Goal: Task Accomplishment & Management: Complete application form

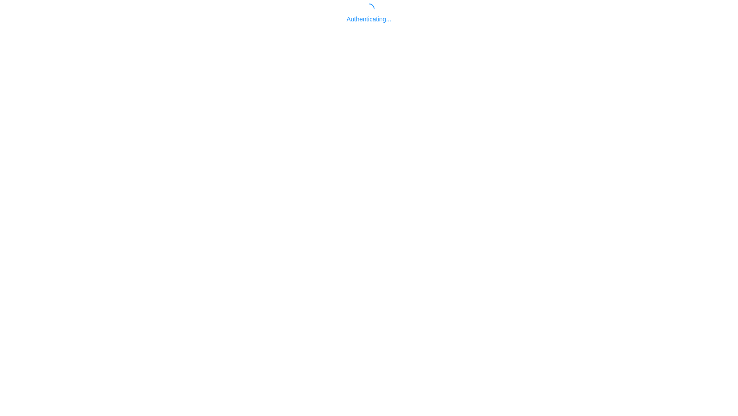
click at [364, 274] on body "Authenticating..." at bounding box center [369, 212] width 738 height 416
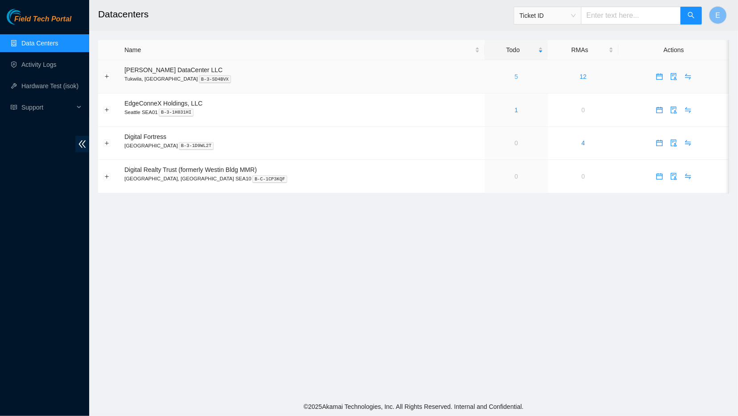
click at [514, 77] on link "5" at bounding box center [516, 76] width 4 height 7
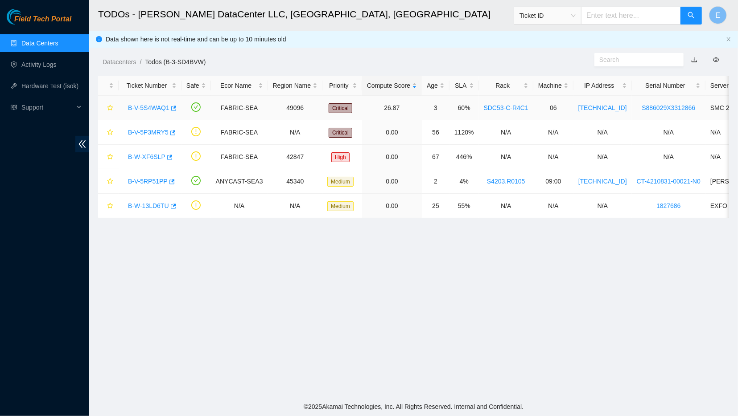
click at [148, 108] on link "B-V-5S4WAQ1" at bounding box center [148, 107] width 41 height 7
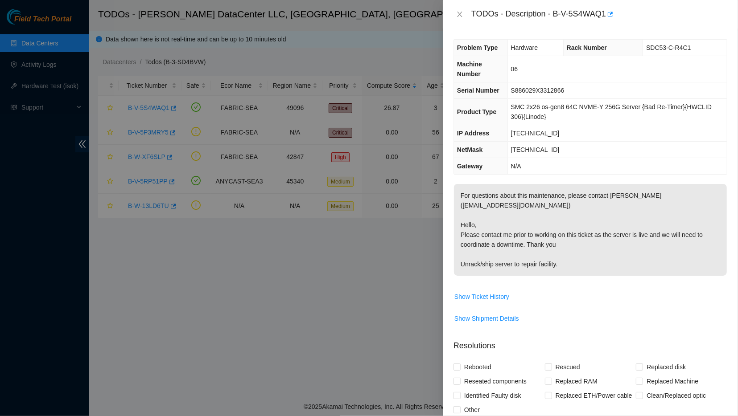
click at [492, 244] on p "For questions about this maintenance, please contact Alex Abelson (aabelson@aka…" at bounding box center [590, 230] width 273 height 92
click at [420, 248] on div at bounding box center [369, 208] width 738 height 416
click at [459, 13] on icon "close" at bounding box center [459, 14] width 7 height 7
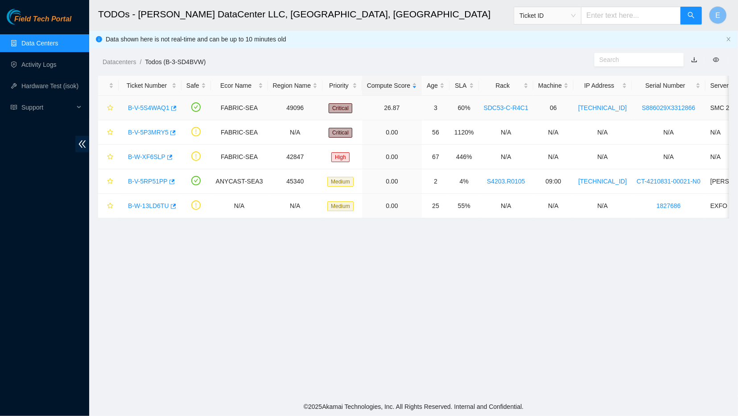
click at [147, 110] on link "B-V-5S4WAQ1" at bounding box center [148, 107] width 41 height 7
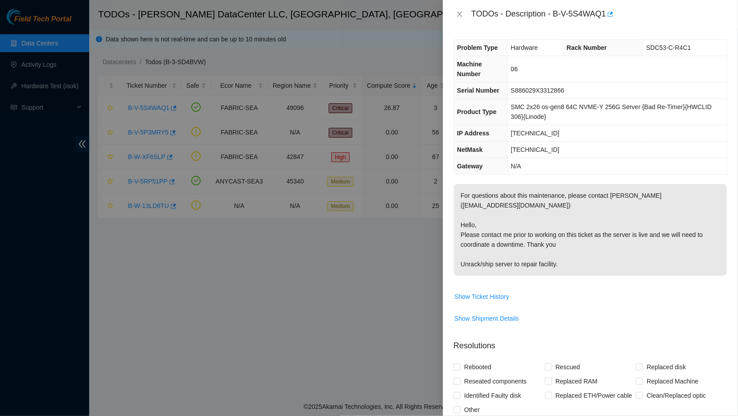
click at [513, 252] on p "For questions about this maintenance, please contact Alex Abelson (aabelson@aka…" at bounding box center [590, 230] width 273 height 92
click at [516, 244] on p "For questions about this maintenance, please contact Alex Abelson (aabelson@aka…" at bounding box center [590, 230] width 273 height 92
drag, startPoint x: 452, startPoint y: 15, endPoint x: 490, endPoint y: 64, distance: 61.7
click at [490, 64] on div "TODOs - Description - B-V-5S4WAQ1 Problem Type Hardware Rack Number SDC53-C-R4C…" at bounding box center [590, 208] width 295 height 416
click at [489, 62] on th "Machine Number" at bounding box center [480, 69] width 53 height 26
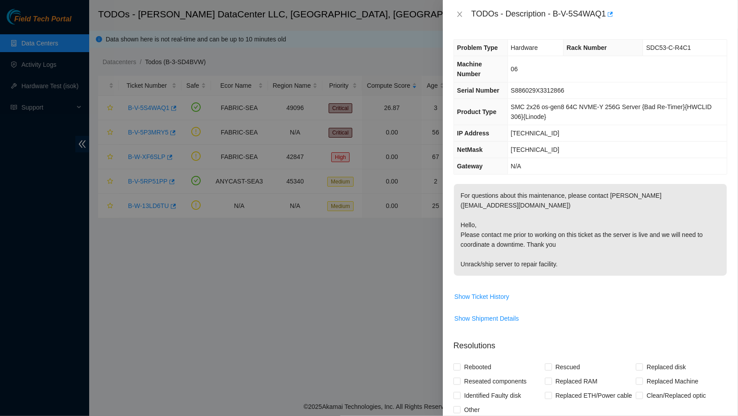
click at [489, 62] on th "Machine Number" at bounding box center [480, 69] width 53 height 26
click at [459, 13] on icon "close" at bounding box center [459, 14] width 7 height 7
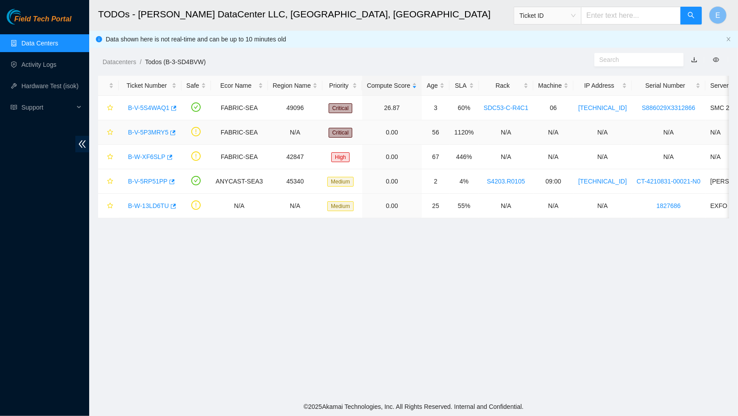
click at [137, 130] on link "B-V-5P3MRY5" at bounding box center [148, 132] width 41 height 7
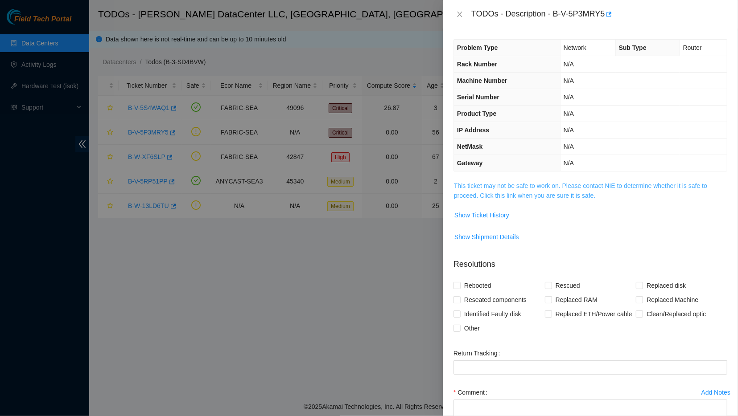
click at [479, 191] on link "This ticket may not be safe to work on. Please contact NIE to determine whether…" at bounding box center [580, 190] width 253 height 17
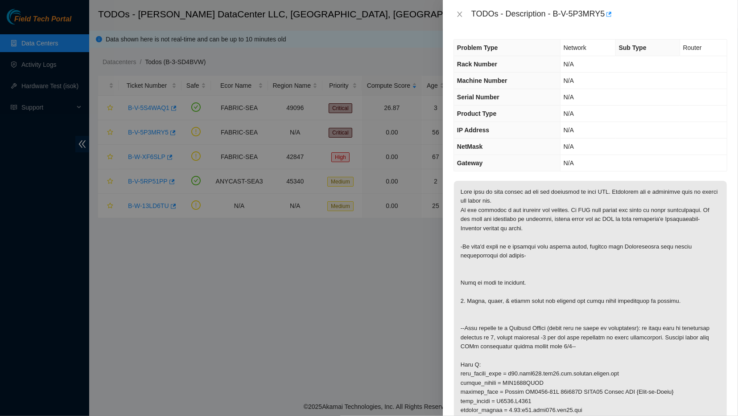
click at [283, 221] on div at bounding box center [369, 208] width 738 height 416
click at [456, 15] on icon "close" at bounding box center [459, 14] width 7 height 7
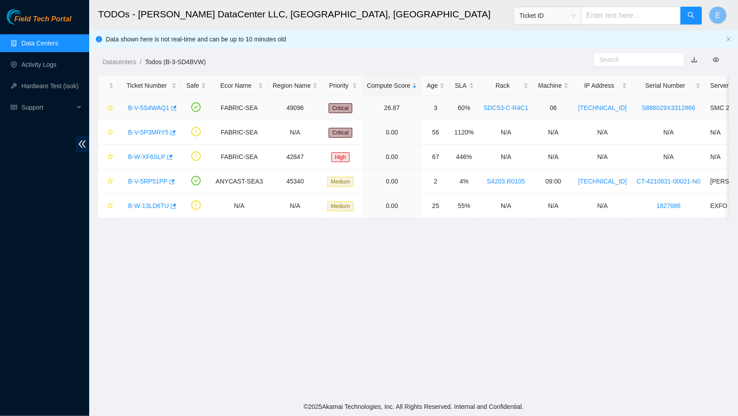
click at [142, 106] on link "B-V-5S4WAQ1" at bounding box center [148, 107] width 41 height 7
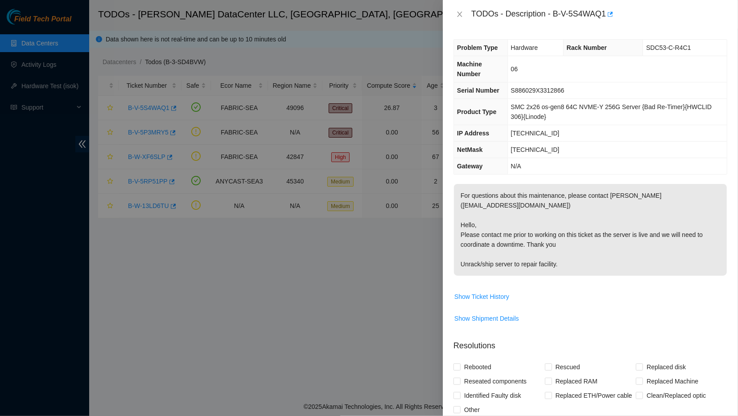
click at [492, 259] on p "For questions about this maintenance, please contact Alex Abelson (aabelson@aka…" at bounding box center [590, 230] width 273 height 92
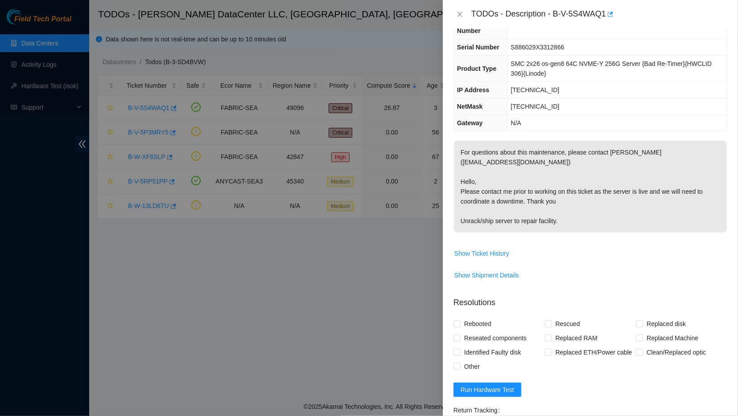
scroll to position [44, 0]
click at [487, 248] on span "Show Ticket History" at bounding box center [481, 253] width 55 height 10
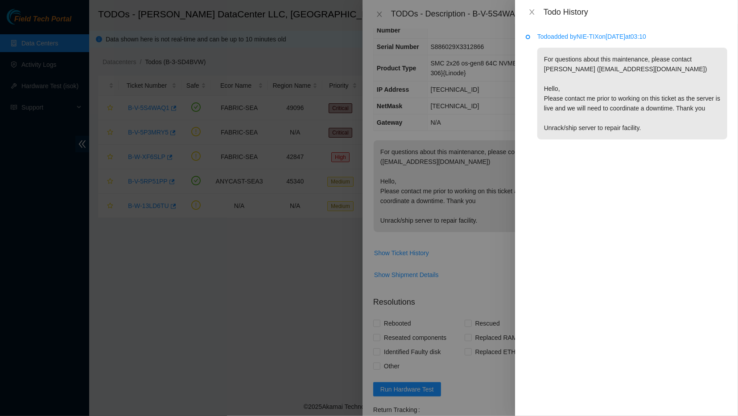
click at [444, 212] on div at bounding box center [369, 208] width 738 height 416
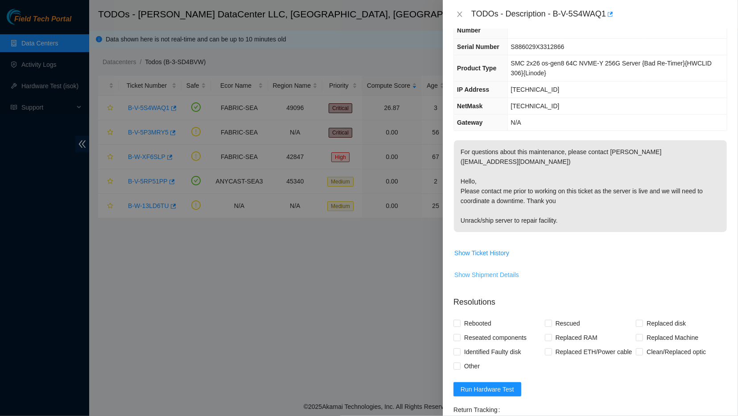
click at [493, 270] on span "Show Shipment Details" at bounding box center [486, 275] width 65 height 10
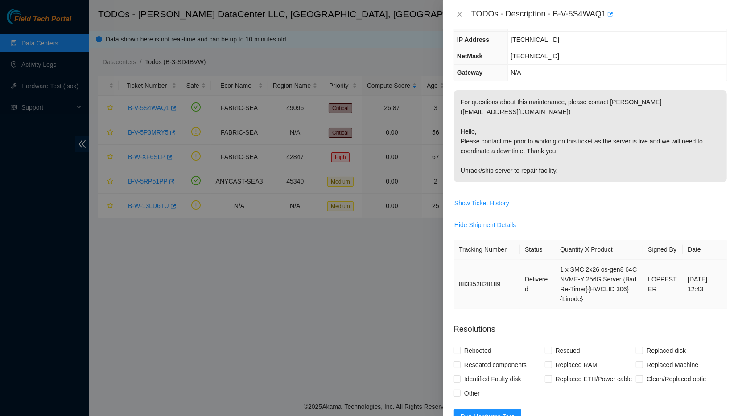
scroll to position [96, 0]
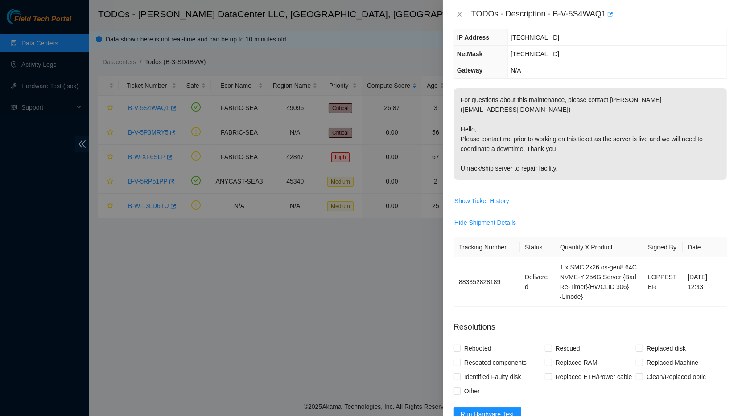
click at [303, 328] on div at bounding box center [369, 208] width 738 height 416
click at [459, 17] on icon "close" at bounding box center [459, 14] width 7 height 7
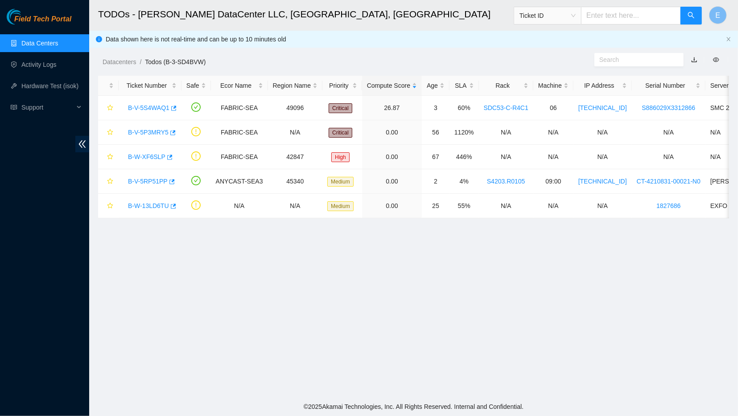
scroll to position [70, 0]
click at [147, 182] on link "B-V-5RP51PP" at bounding box center [148, 181] width 40 height 7
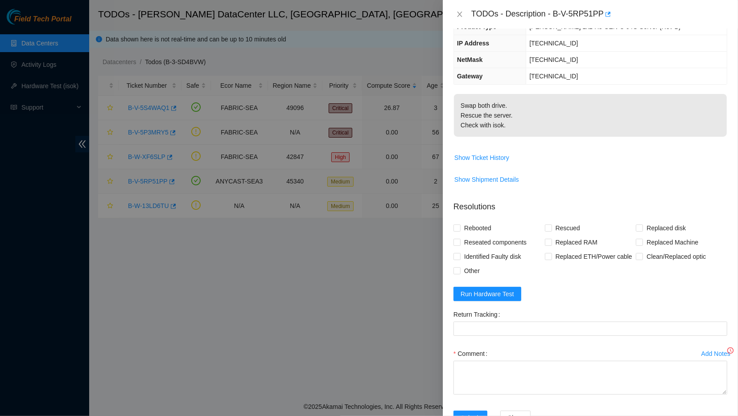
scroll to position [0, 0]
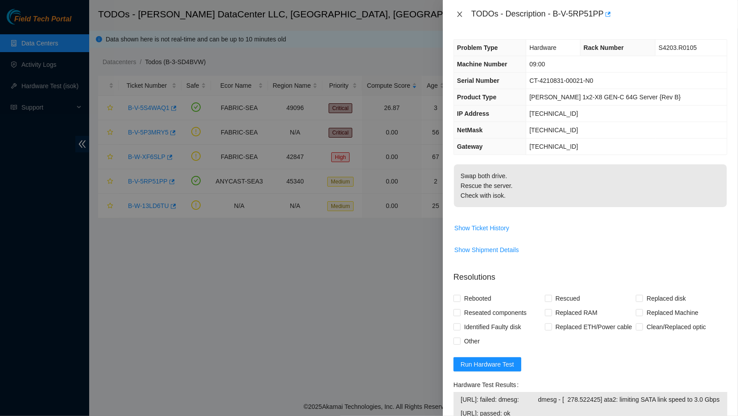
click at [457, 12] on icon "close" at bounding box center [459, 14] width 7 height 7
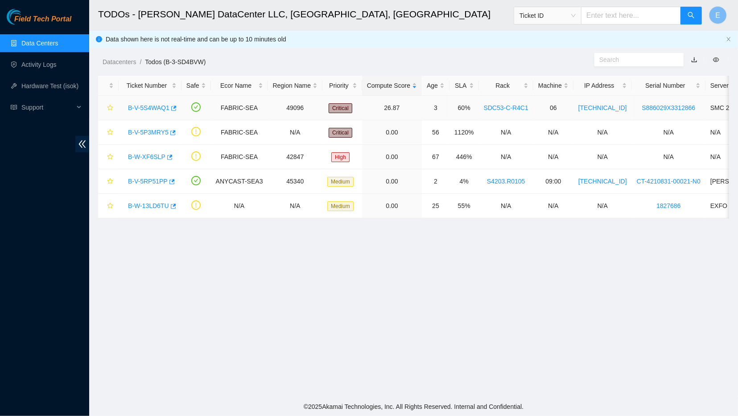
click at [141, 107] on link "B-V-5S4WAQ1" at bounding box center [148, 107] width 41 height 7
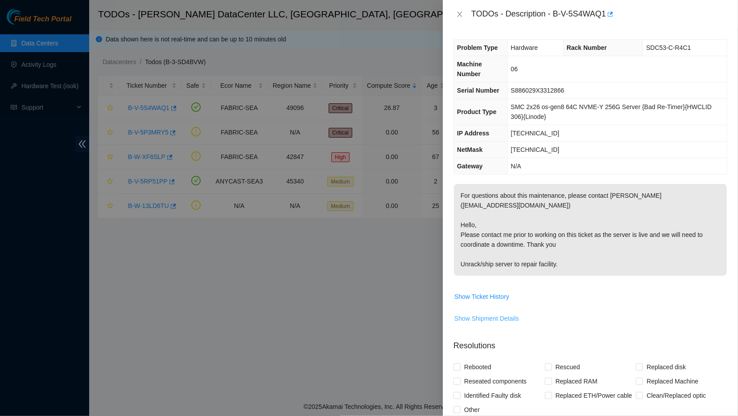
click at [494, 314] on span "Show Shipment Details" at bounding box center [486, 319] width 65 height 10
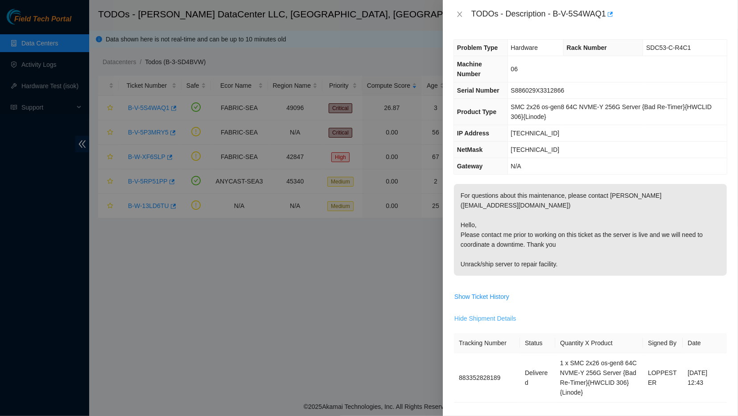
click at [492, 314] on span "Hide Shipment Details" at bounding box center [485, 319] width 62 height 10
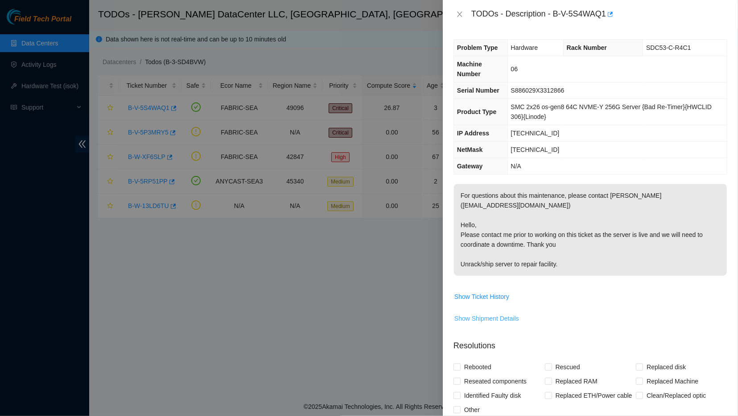
click at [502, 314] on span "Show Shipment Details" at bounding box center [486, 319] width 65 height 10
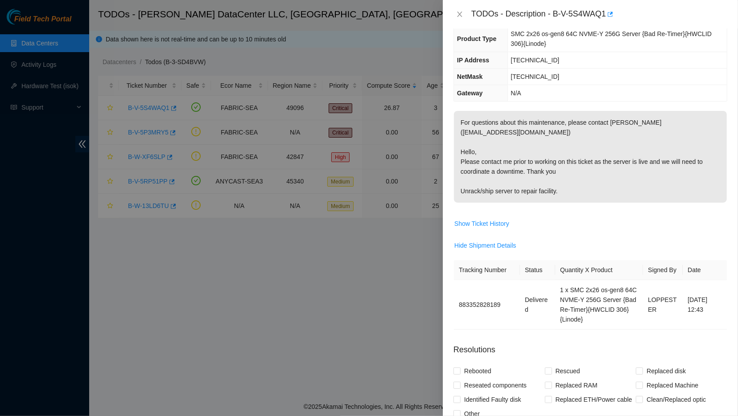
scroll to position [74, 0]
click at [331, 257] on div at bounding box center [369, 208] width 738 height 416
click at [520, 259] on th "Status" at bounding box center [537, 269] width 35 height 20
click at [279, 262] on div at bounding box center [369, 208] width 738 height 416
click at [541, 102] on div "Problem Type Hardware Rack Number SDC53-C-R4C1 Machine Number 06 Serial Number …" at bounding box center [590, 223] width 295 height 388
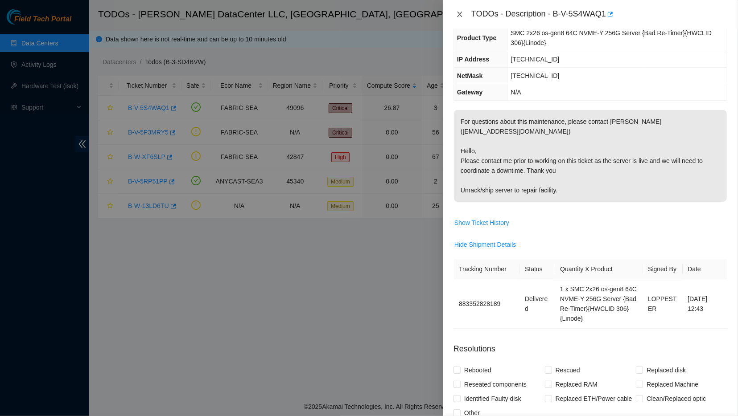
click at [460, 14] on icon "close" at bounding box center [459, 14] width 7 height 7
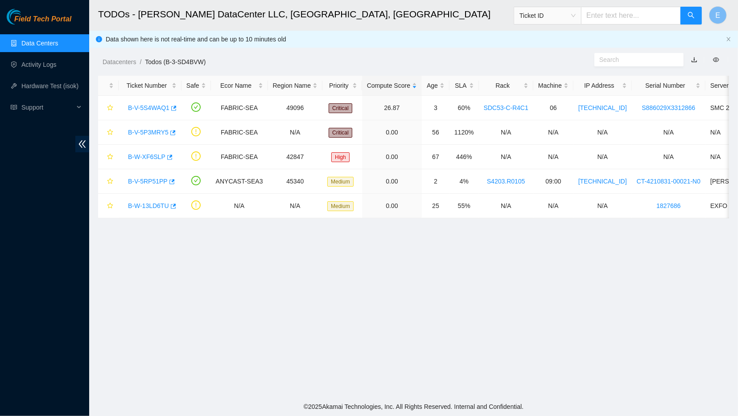
scroll to position [70, 0]
click at [155, 131] on link "B-V-5P3MRY5" at bounding box center [148, 132] width 41 height 7
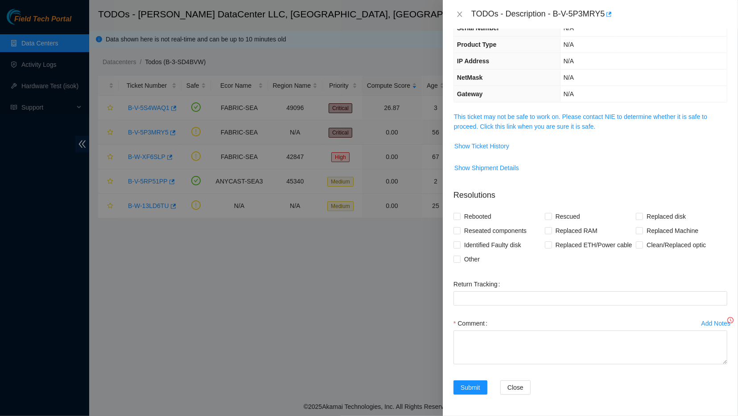
scroll to position [51, 0]
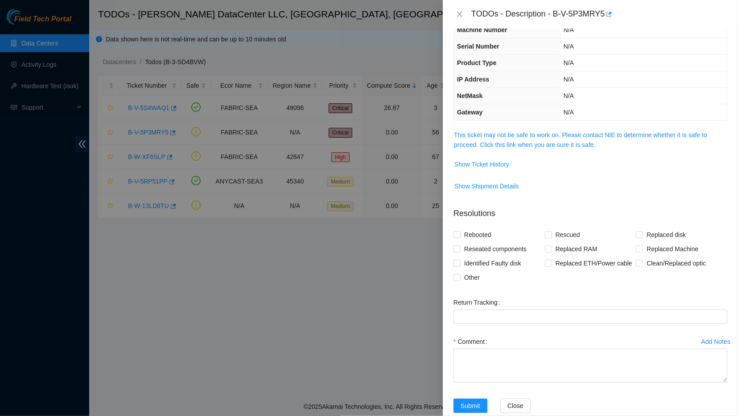
click at [352, 157] on div at bounding box center [369, 208] width 738 height 416
click at [487, 144] on link "This ticket may not be safe to work on. Please contact NIE to determine whether…" at bounding box center [580, 139] width 253 height 17
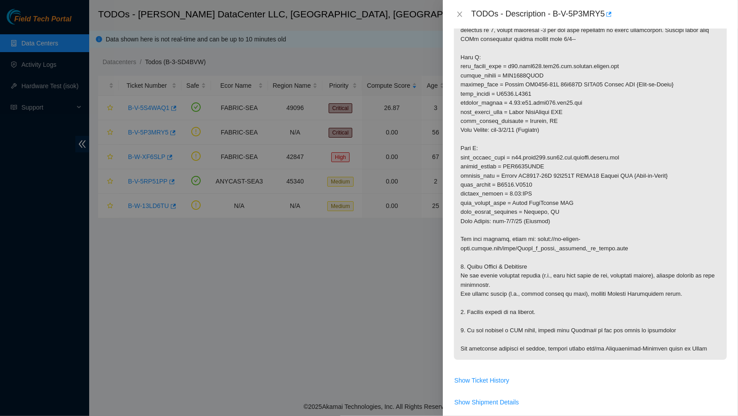
scroll to position [307, 0]
click at [459, 14] on icon "close" at bounding box center [459, 14] width 5 height 5
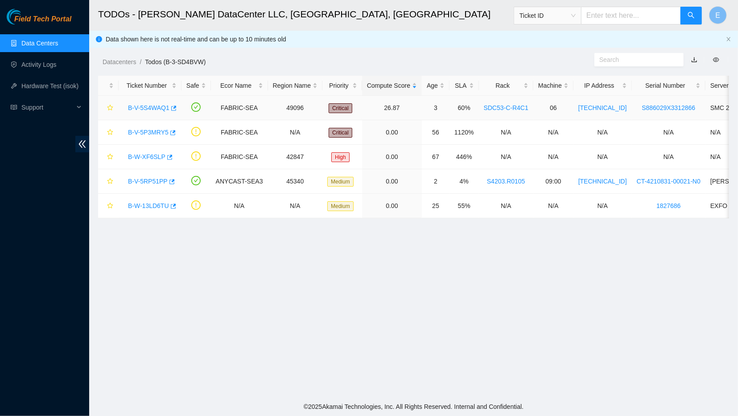
scroll to position [70, 0]
click at [151, 158] on link "B-W-XF6SLP" at bounding box center [146, 156] width 37 height 7
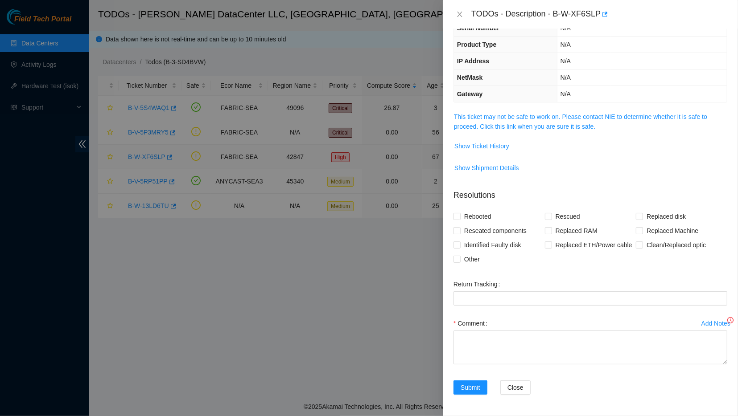
scroll to position [51, 0]
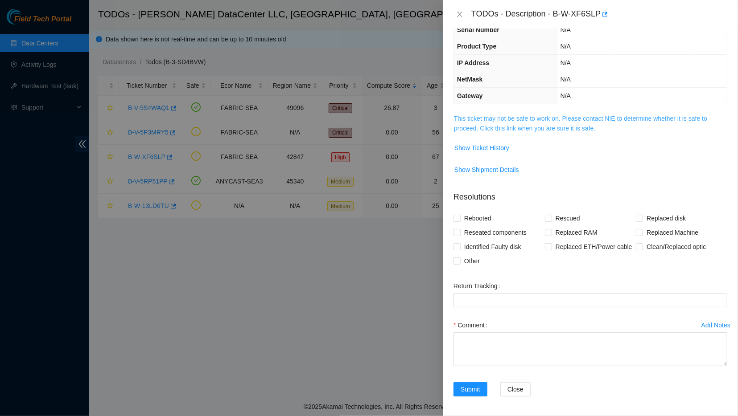
click at [488, 127] on link "This ticket may not be safe to work on. Please contact NIE to determine whether…" at bounding box center [580, 123] width 253 height 17
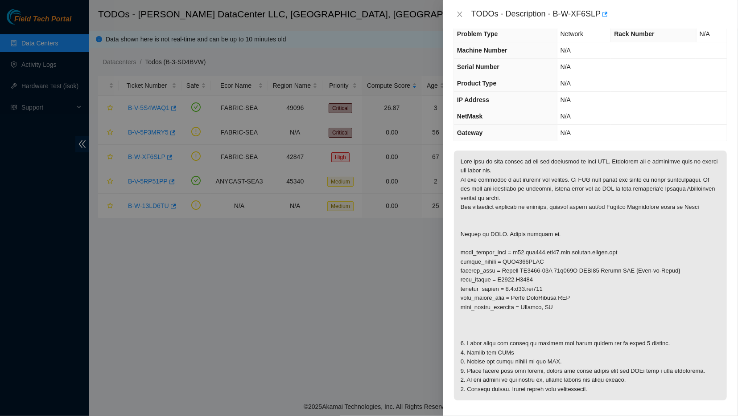
scroll to position [0, 0]
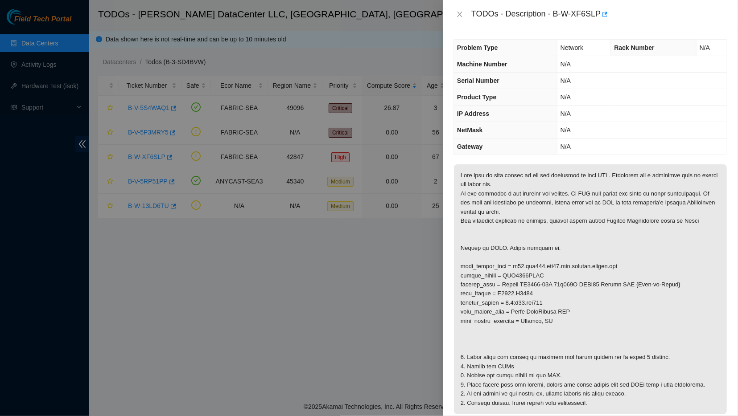
click at [467, 10] on div "TODOs - Description - B-W-XF6SLP" at bounding box center [590, 14] width 274 height 14
click at [459, 15] on icon "close" at bounding box center [459, 14] width 5 height 5
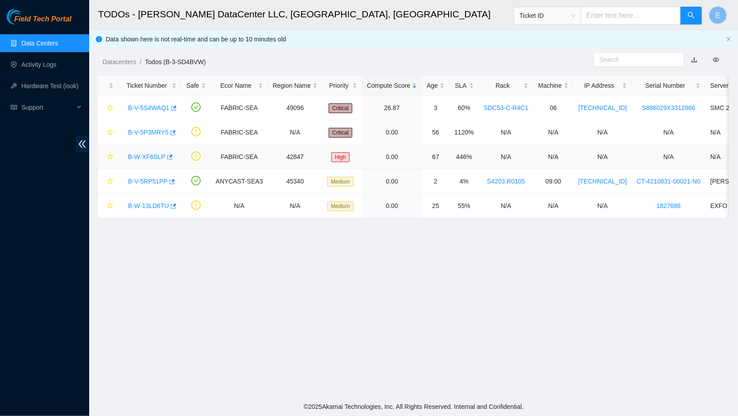
click at [137, 155] on link "B-W-XF6SLP" at bounding box center [146, 156] width 37 height 7
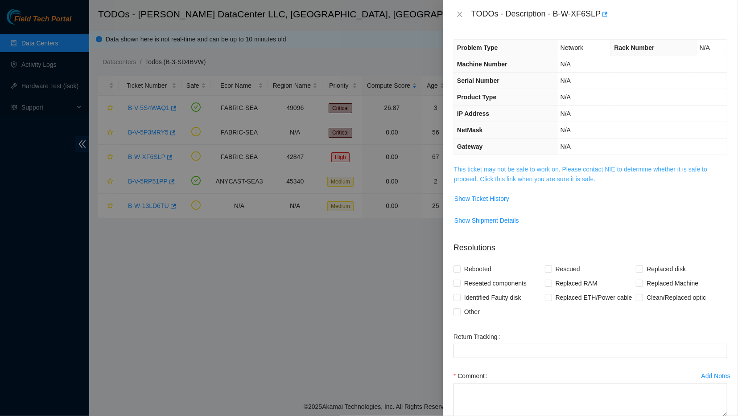
click at [492, 177] on link "This ticket may not be safe to work on. Please contact NIE to determine whether…" at bounding box center [580, 174] width 253 height 17
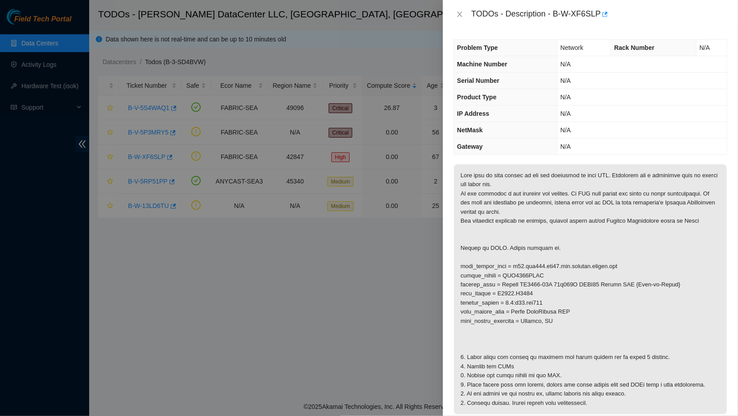
click at [249, 285] on div at bounding box center [369, 208] width 738 height 416
click at [461, 11] on icon "close" at bounding box center [459, 14] width 7 height 7
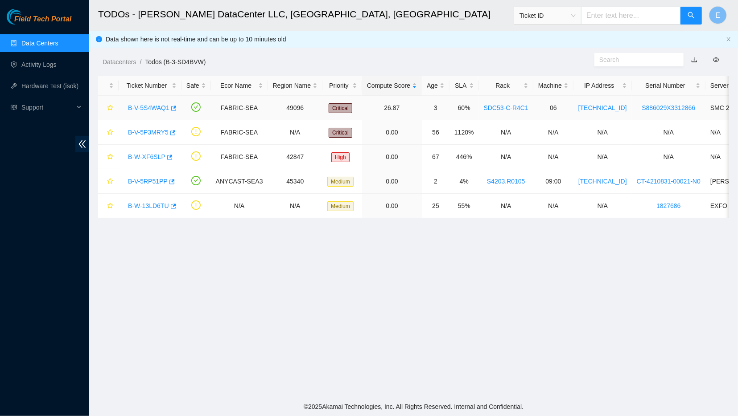
click at [150, 107] on link "B-V-5S4WAQ1" at bounding box center [148, 107] width 41 height 7
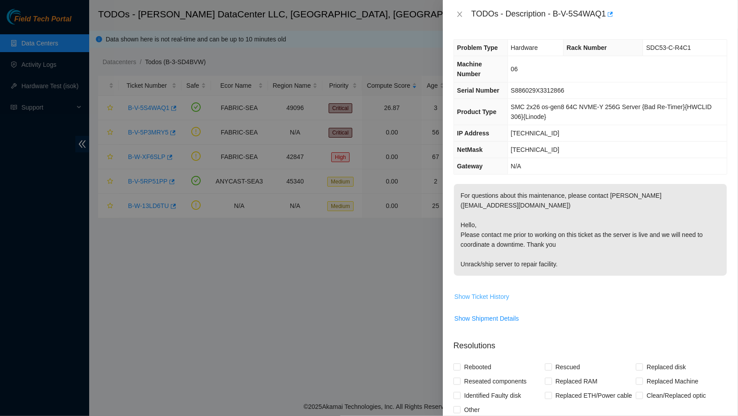
click at [474, 290] on button "Show Ticket History" at bounding box center [482, 297] width 56 height 14
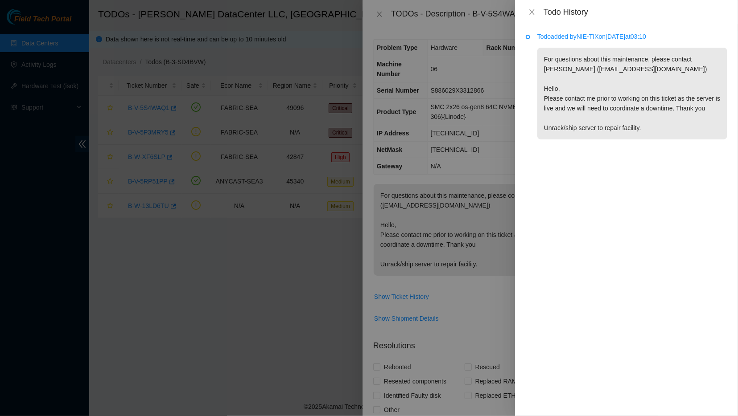
click at [511, 167] on div at bounding box center [369, 208] width 738 height 416
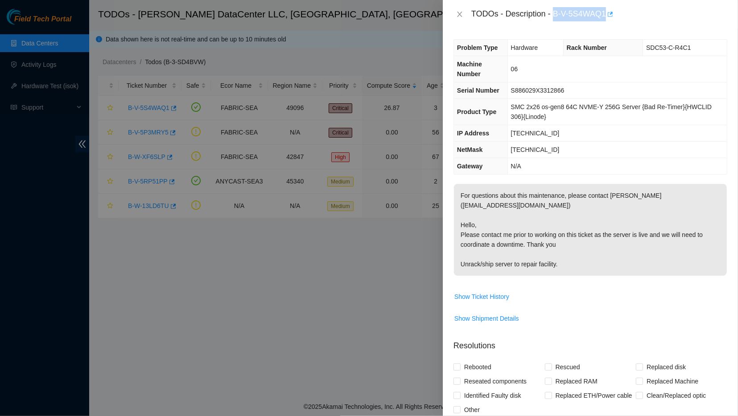
drag, startPoint x: 551, startPoint y: 12, endPoint x: 604, endPoint y: 19, distance: 53.4
click at [604, 19] on div "TODOs - Description - B-V-5S4WAQ1" at bounding box center [599, 14] width 256 height 14
copy div "B-V-5S4WAQ1"
drag, startPoint x: 648, startPoint y: 194, endPoint x: 711, endPoint y: 197, distance: 62.4
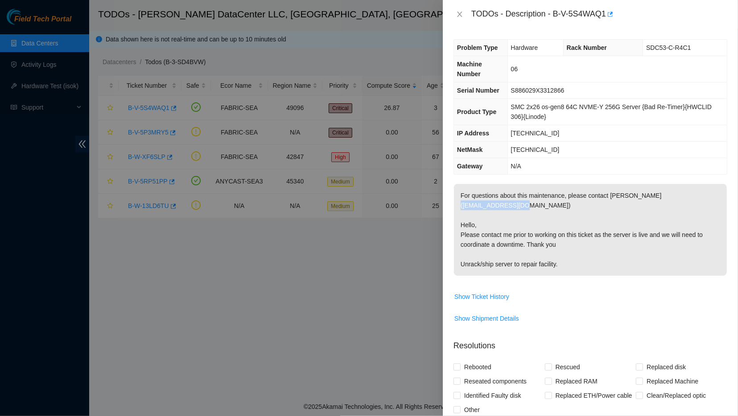
click at [711, 197] on p "For questions about this maintenance, please contact Alex Abelson (aabelson@aka…" at bounding box center [590, 230] width 273 height 92
copy p "aabelson@akamai.com"
drag, startPoint x: 549, startPoint y: 13, endPoint x: 600, endPoint y: 15, distance: 50.8
click at [600, 15] on div "TODOs - Description - B-V-5S4WAQ1" at bounding box center [599, 14] width 256 height 14
copy div "B-V-5S4WAQ1"
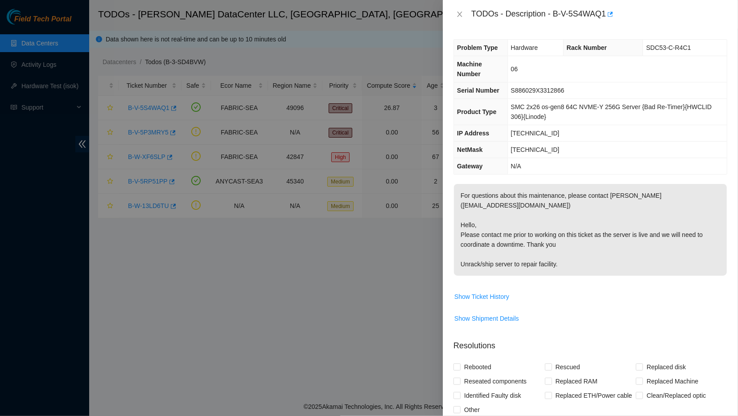
click at [457, 18] on div "TODOs - Description - B-V-5S4WAQ1" at bounding box center [590, 14] width 274 height 14
click at [461, 12] on icon "close" at bounding box center [459, 14] width 7 height 7
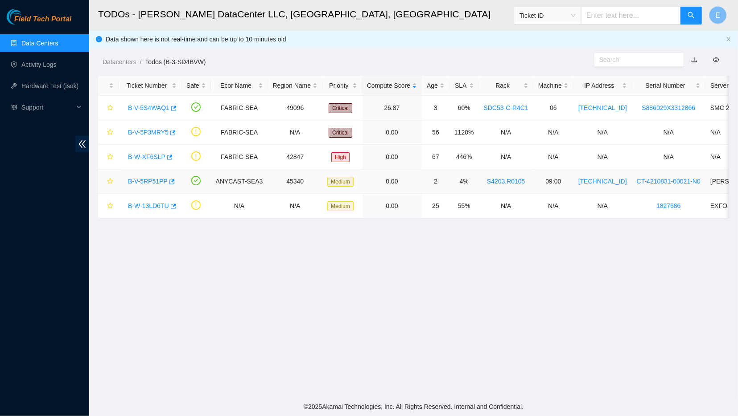
click at [148, 180] on link "B-V-5RP51PP" at bounding box center [148, 181] width 40 height 7
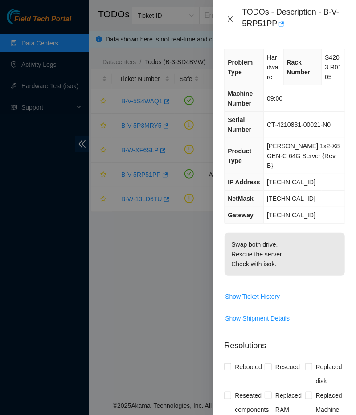
click at [229, 20] on icon "close" at bounding box center [230, 19] width 7 height 7
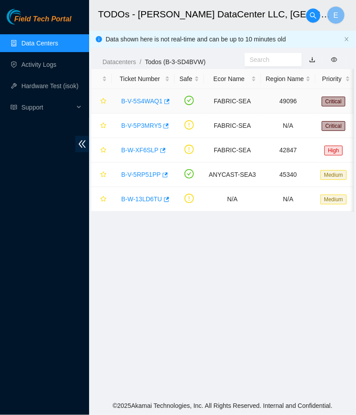
click at [150, 100] on link "B-V-5S4WAQ1" at bounding box center [141, 101] width 41 height 7
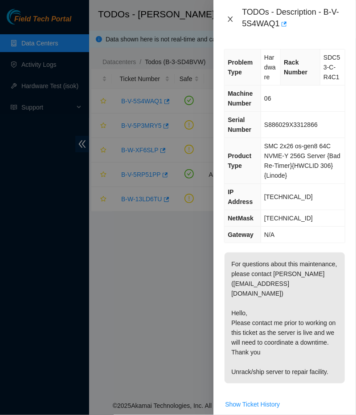
click at [229, 20] on icon "close" at bounding box center [230, 19] width 7 height 7
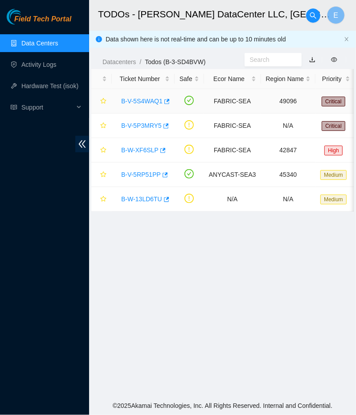
click at [153, 98] on link "B-V-5S4WAQ1" at bounding box center [141, 101] width 41 height 7
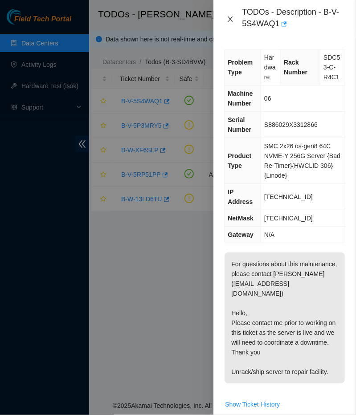
click at [227, 18] on icon "close" at bounding box center [230, 19] width 7 height 7
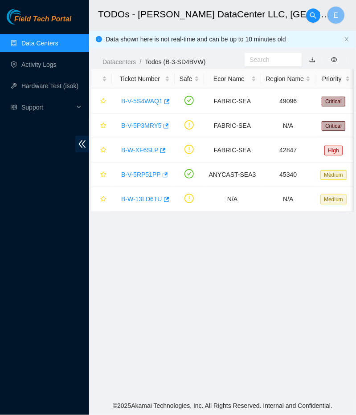
click at [268, 317] on main "TODOs - Sabey DataCenter LLC, Tukwila, WA E Data shown here is not real-time an…" at bounding box center [222, 198] width 267 height 397
click at [142, 127] on link "B-V-5P3MRY5" at bounding box center [141, 125] width 41 height 7
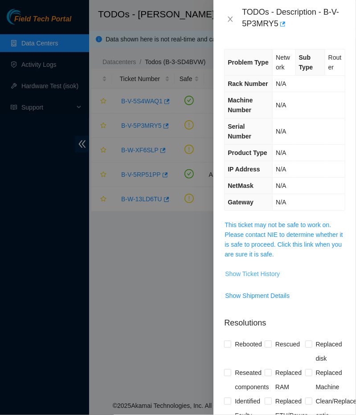
click at [247, 269] on span "Show Ticket History" at bounding box center [252, 274] width 55 height 10
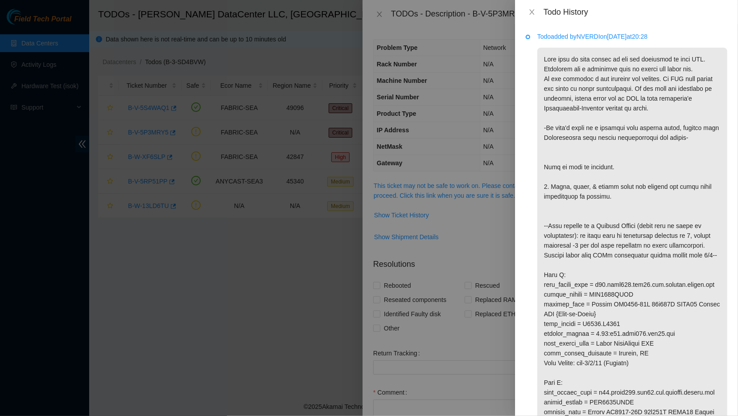
scroll to position [3, 0]
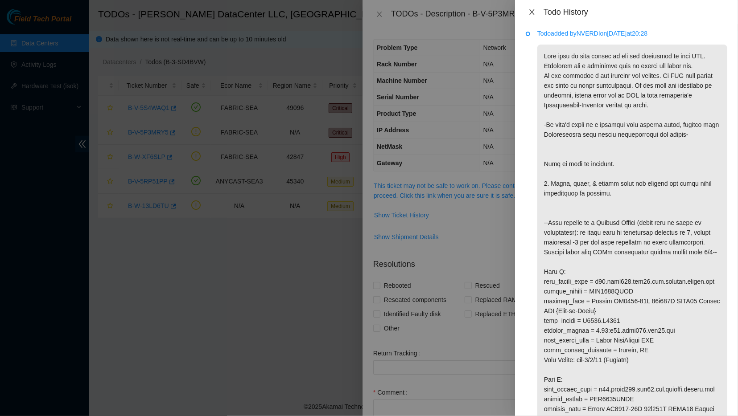
click at [530, 12] on icon "close" at bounding box center [531, 11] width 7 height 7
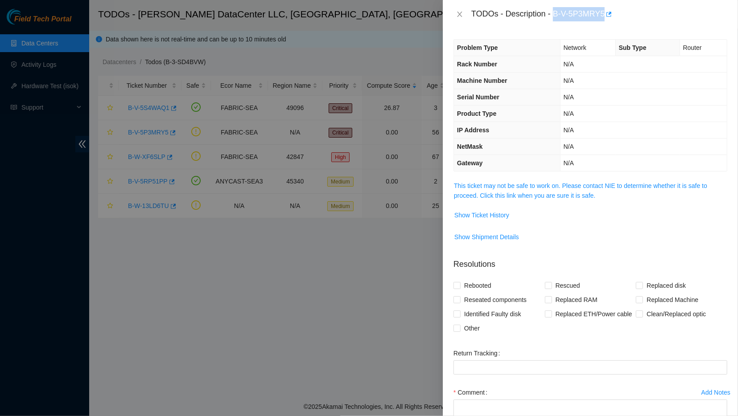
drag, startPoint x: 549, startPoint y: 15, endPoint x: 598, endPoint y: 19, distance: 48.3
click at [598, 19] on div "TODOs - Description - B-V-5P3MRY5" at bounding box center [599, 14] width 256 height 14
copy div "B-V-5P3MRY5"
click at [655, 225] on td "Show Ticket History" at bounding box center [590, 219] width 274 height 22
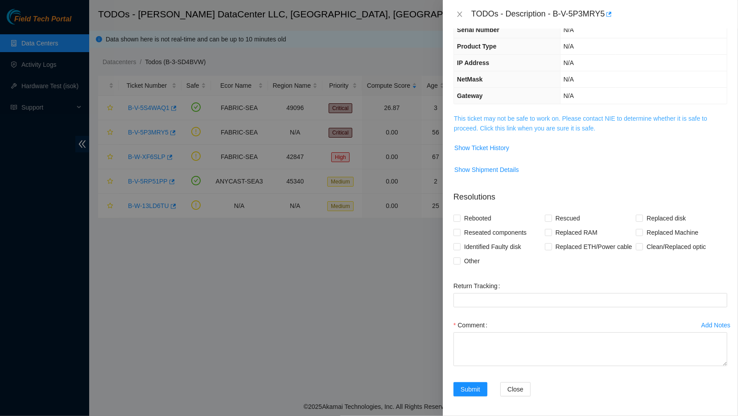
click at [500, 128] on link "This ticket may not be safe to work on. Please contact NIE to determine whether…" at bounding box center [580, 123] width 253 height 17
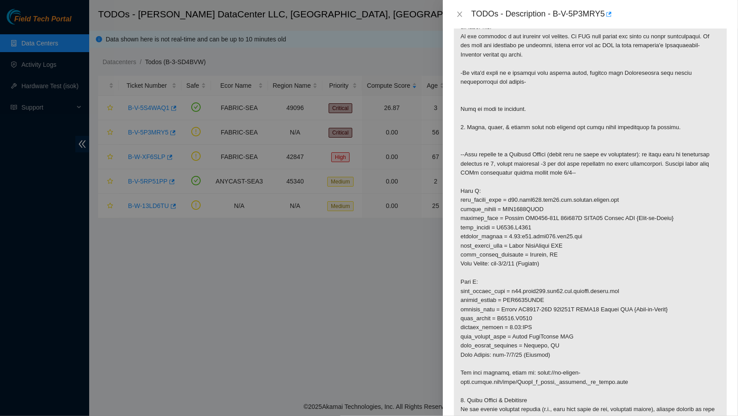
scroll to position [213, 0]
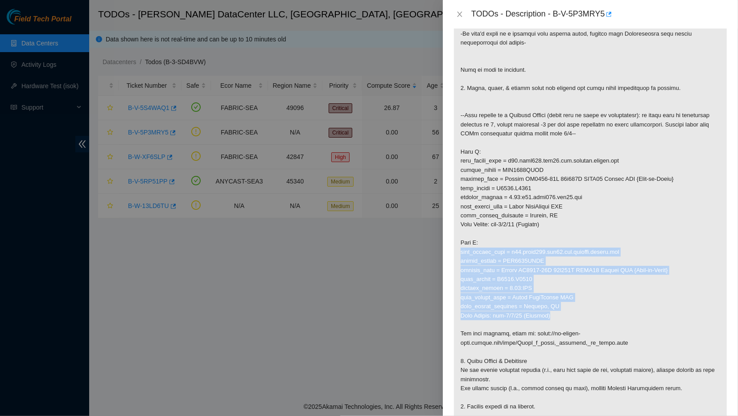
drag, startPoint x: 459, startPoint y: 252, endPoint x: 550, endPoint y: 314, distance: 109.6
click at [550, 315] on p at bounding box center [590, 211] width 273 height 487
copy p "fqdn_router_name = r18.spine101.sea01.fab.netarch.akamai.com serial_number = AA…"
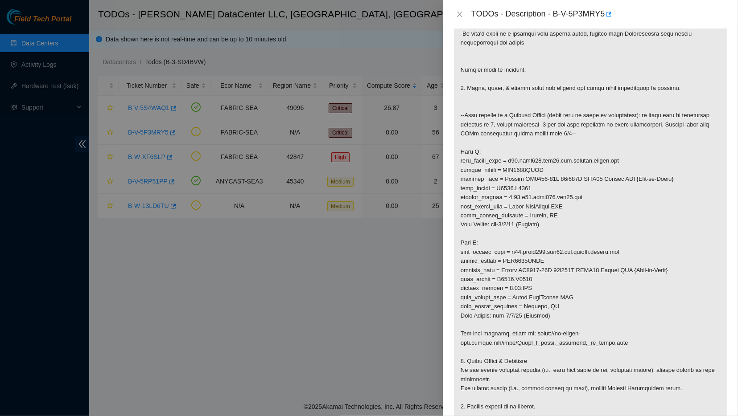
click at [455, 19] on div "TODOs - Description - B-V-5P3MRY5" at bounding box center [590, 14] width 274 height 14
click at [459, 10] on button "Close" at bounding box center [459, 14] width 12 height 8
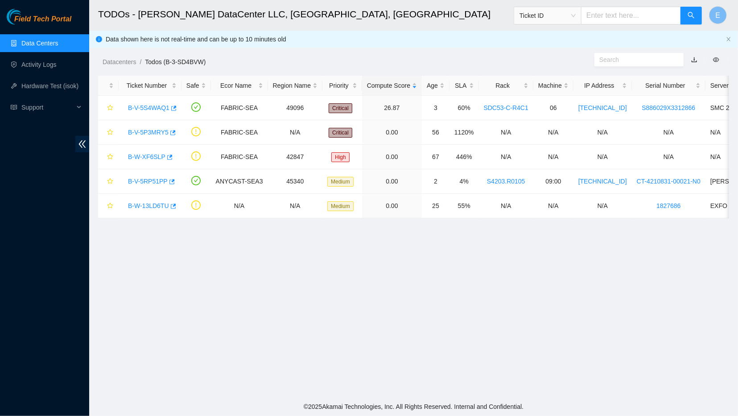
scroll to position [70, 0]
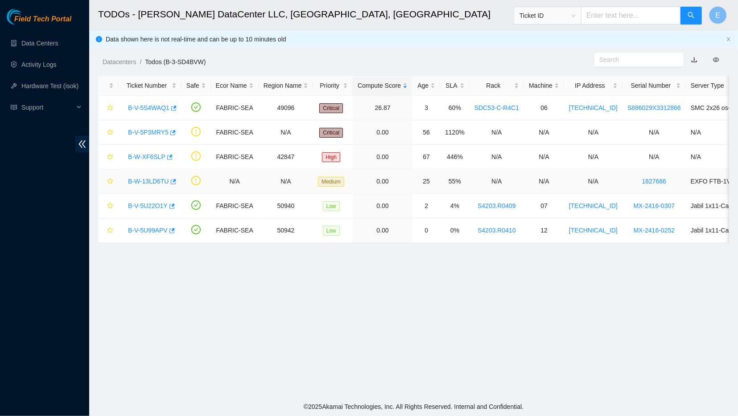
click at [151, 182] on link "B-W-13LD6TU" at bounding box center [148, 181] width 41 height 7
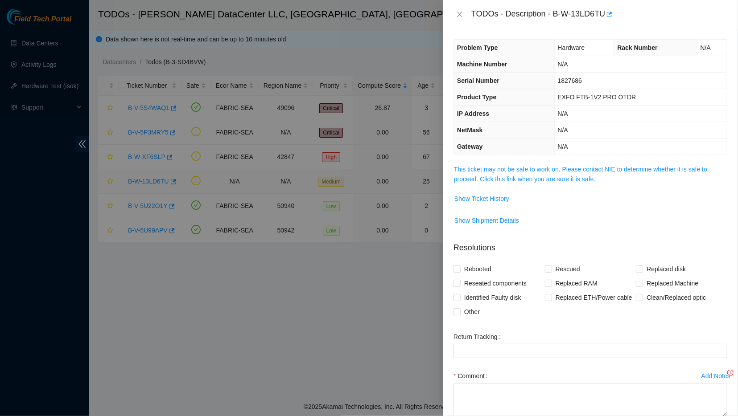
scroll to position [51, 0]
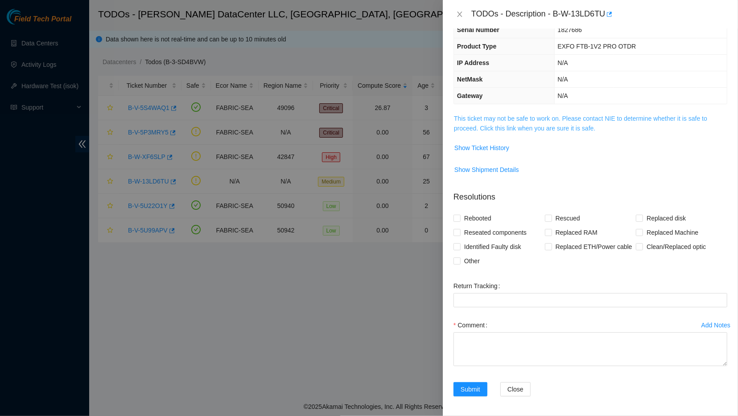
click at [492, 123] on link "This ticket may not be safe to work on. Please contact NIE to determine whether…" at bounding box center [580, 123] width 253 height 17
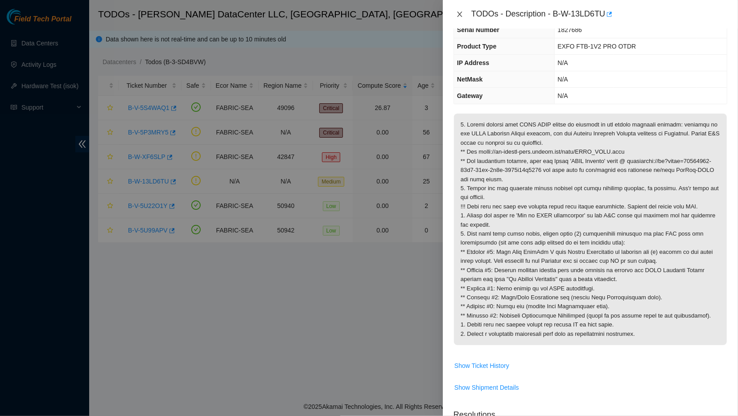
click at [457, 12] on icon "close" at bounding box center [459, 14] width 7 height 7
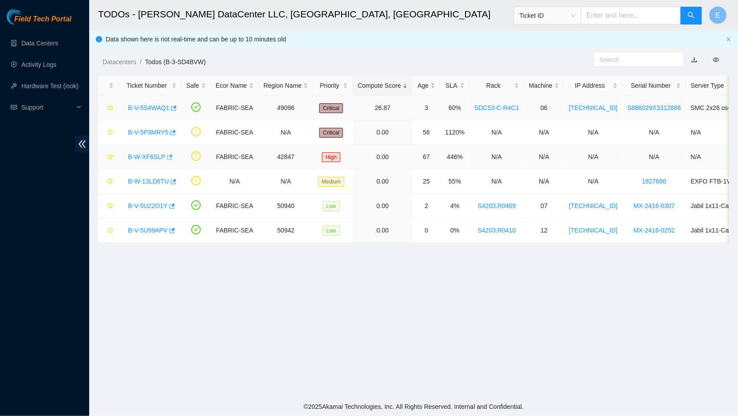
scroll to position [70, 0]
click at [148, 182] on link "B-W-13LD6TU" at bounding box center [148, 181] width 41 height 7
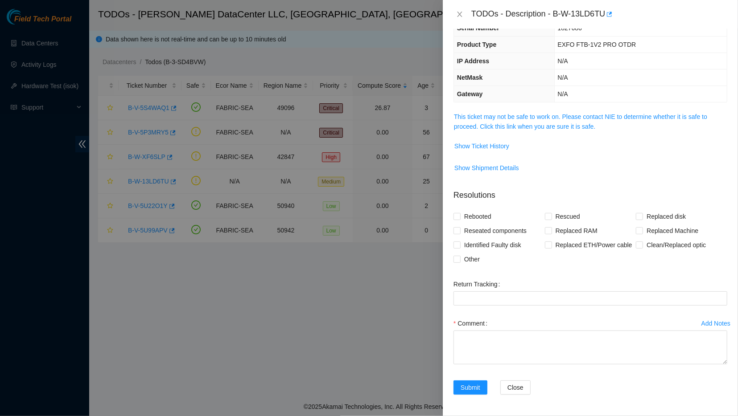
scroll to position [51, 0]
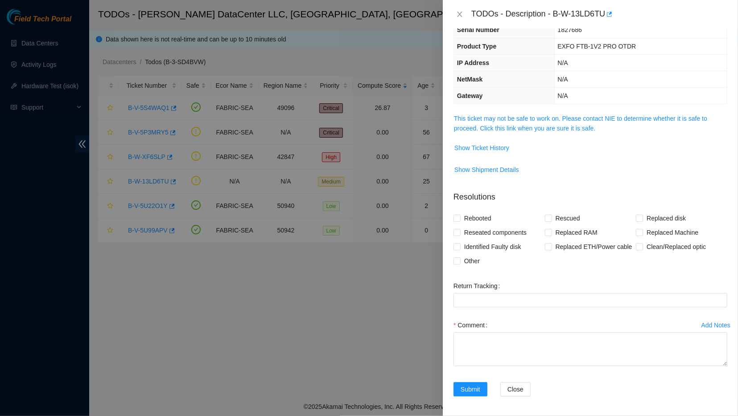
click at [533, 123] on span "This ticket may not be safe to work on. Please contact NIE to determine whether…" at bounding box center [590, 124] width 273 height 20
click at [510, 121] on link "This ticket may not be safe to work on. Please contact NIE to determine whether…" at bounding box center [580, 123] width 253 height 17
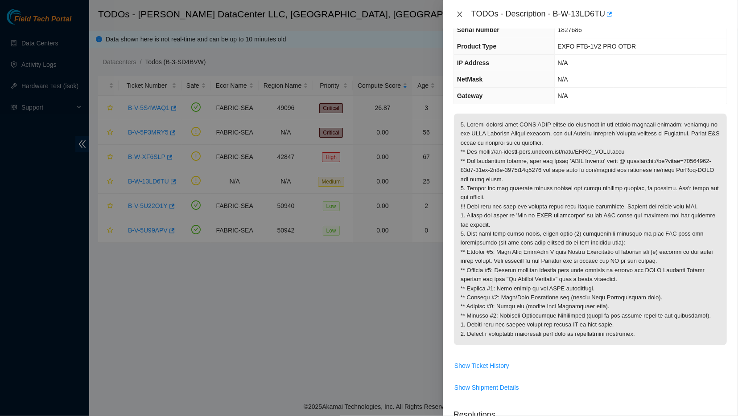
click at [459, 16] on icon "close" at bounding box center [459, 14] width 7 height 7
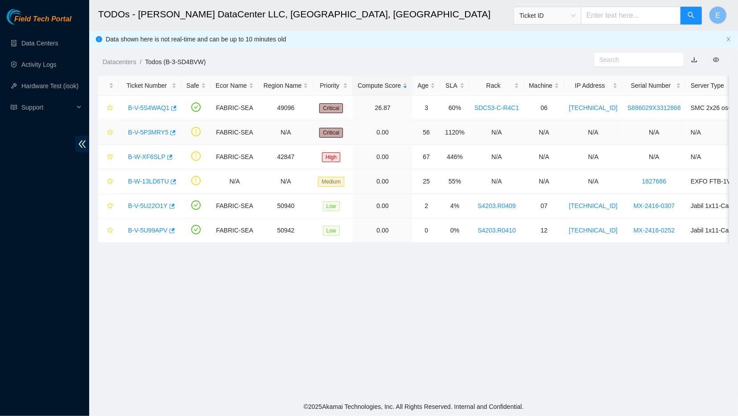
scroll to position [70, 0]
click at [144, 157] on link "B-W-XF6SLP" at bounding box center [146, 156] width 37 height 7
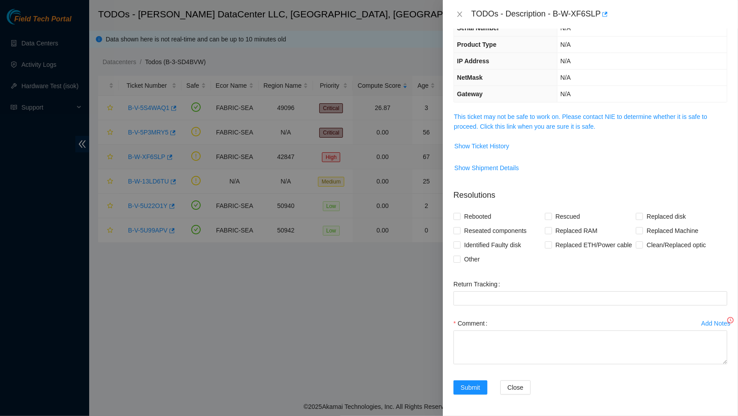
scroll to position [51, 0]
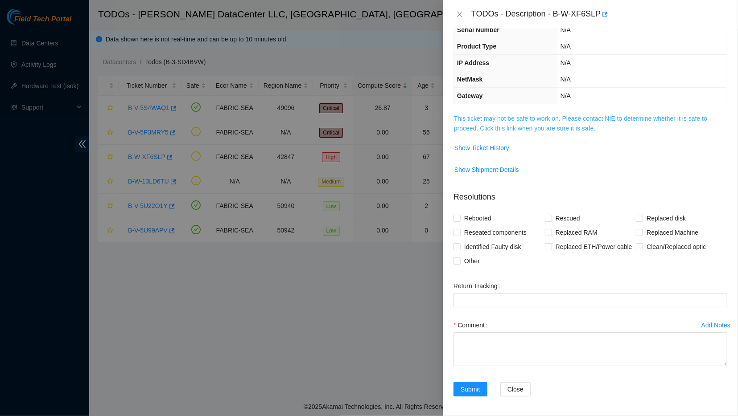
click at [477, 123] on link "This ticket may not be safe to work on. Please contact NIE to determine whether…" at bounding box center [580, 123] width 253 height 17
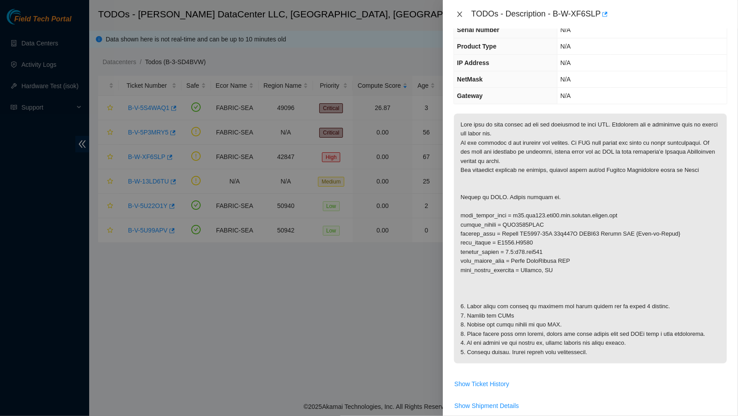
click at [460, 12] on icon "close" at bounding box center [459, 14] width 7 height 7
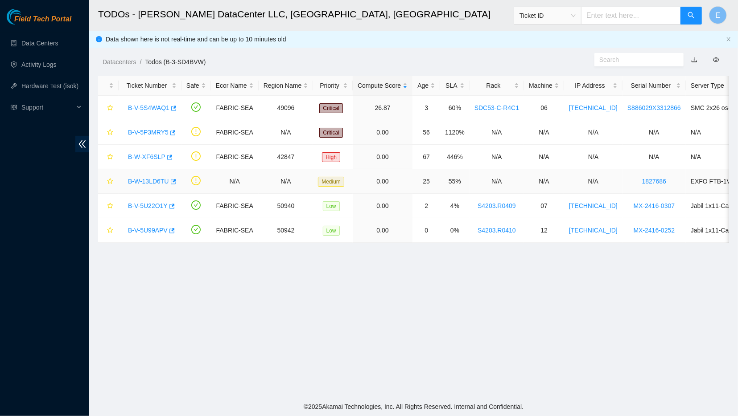
scroll to position [70, 0]
click at [139, 212] on div "B-V-5U22O1Y" at bounding box center [149, 206] width 53 height 14
click at [140, 207] on link "B-V-5U22O1Y" at bounding box center [148, 205] width 40 height 7
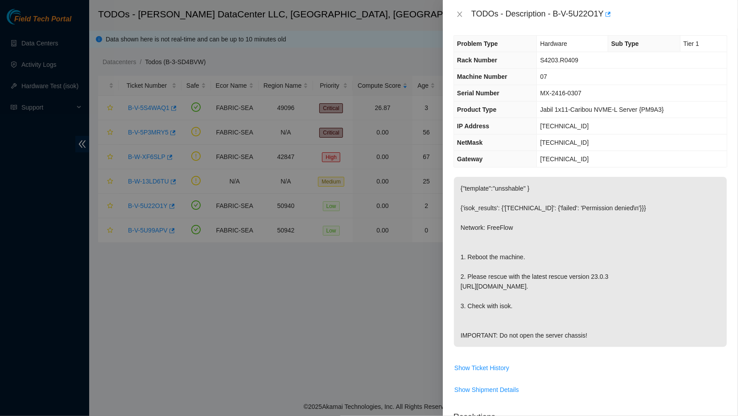
scroll to position [3, 0]
drag, startPoint x: 551, startPoint y: 14, endPoint x: 598, endPoint y: 12, distance: 46.8
click at [598, 12] on div "TODOs - Description - B-V-5U22O1Y" at bounding box center [599, 14] width 256 height 14
copy div "B-V-5U22O1Y"
click at [329, 14] on div at bounding box center [369, 208] width 738 height 416
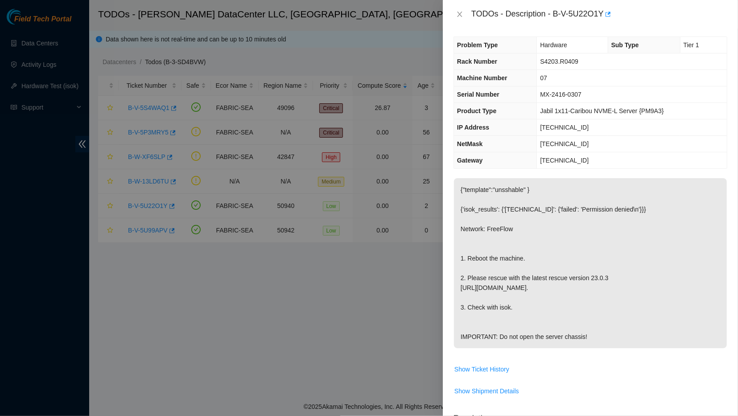
click at [235, 284] on div at bounding box center [369, 208] width 738 height 416
click at [148, 229] on div at bounding box center [369, 208] width 738 height 416
click at [454, 17] on button "Close" at bounding box center [459, 14] width 12 height 8
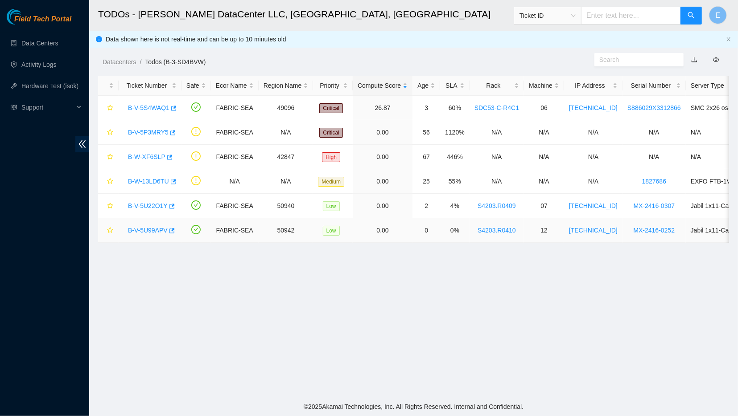
click at [152, 232] on link "B-V-5U99APV" at bounding box center [148, 230] width 40 height 7
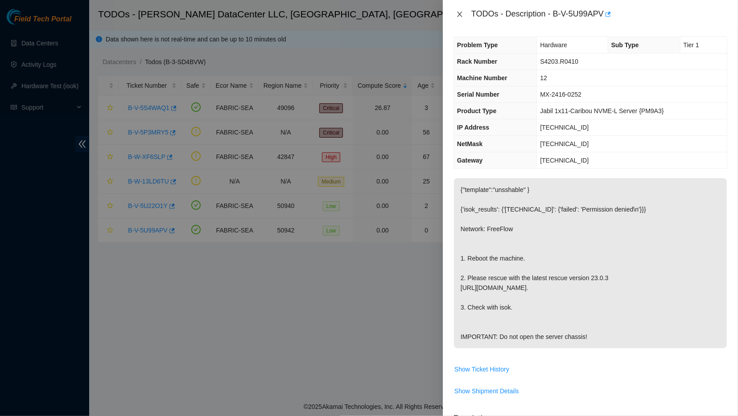
click at [459, 13] on icon "close" at bounding box center [459, 14] width 7 height 7
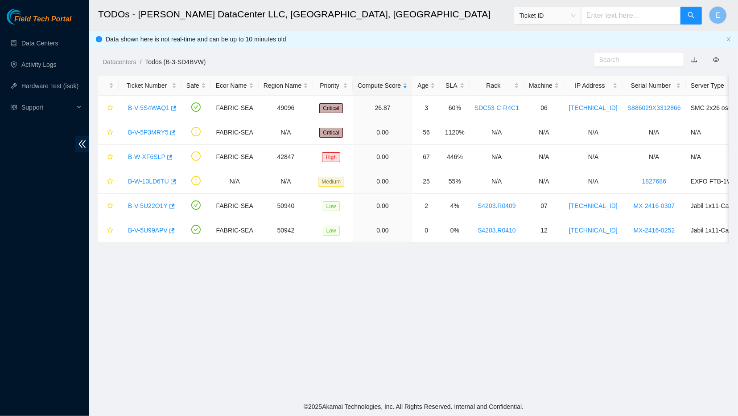
click at [57, 215] on div "Field Tech Portal Data Centers Activity Logs Hardware Test (isok) Support" at bounding box center [44, 212] width 89 height 407
drag, startPoint x: 126, startPoint y: 205, endPoint x: 165, endPoint y: 210, distance: 39.0
click at [165, 210] on div "B-V-5U22O1Y" at bounding box center [149, 206] width 53 height 14
copy link "B-V-5U22O1Y"
click at [150, 205] on link "B-V-5U22O1Y" at bounding box center [148, 205] width 40 height 7
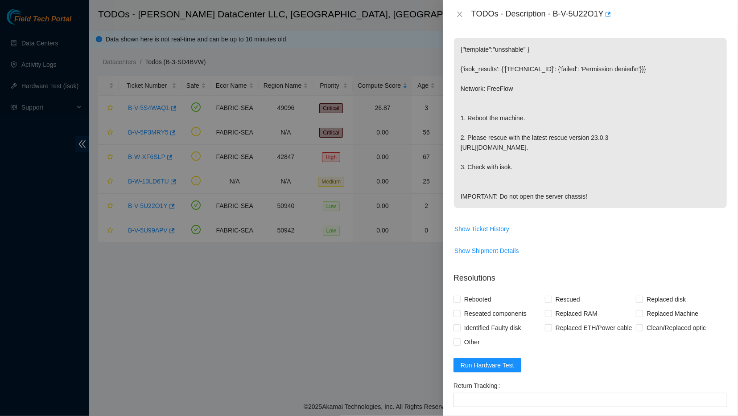
scroll to position [142, 0]
click at [469, 307] on span "Rebooted" at bounding box center [477, 300] width 34 height 14
click at [459, 303] on input "Rebooted" at bounding box center [456, 300] width 6 height 6
checkbox input "true"
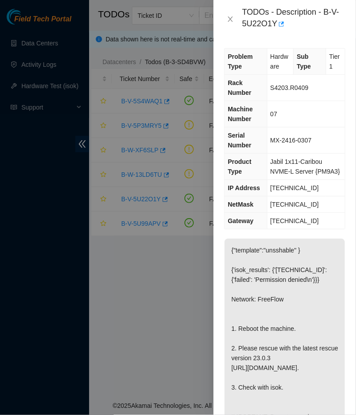
scroll to position [0, 0]
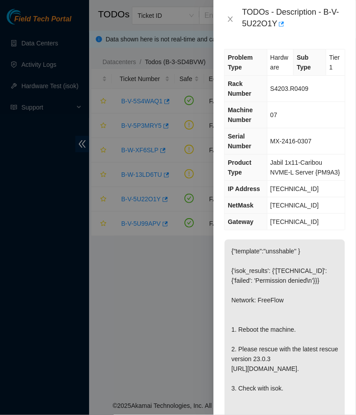
click at [325, 256] on p "{"template":"unsshable" } {'isok_results': {'[TECHNICAL_ID]': {'failed': 'Permi…" at bounding box center [285, 340] width 120 height 200
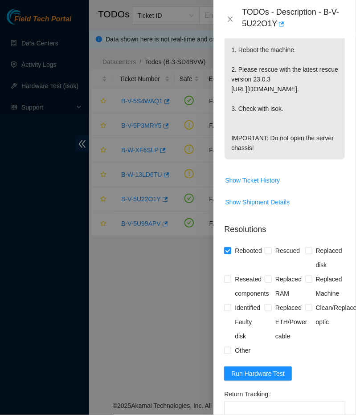
scroll to position [281, 0]
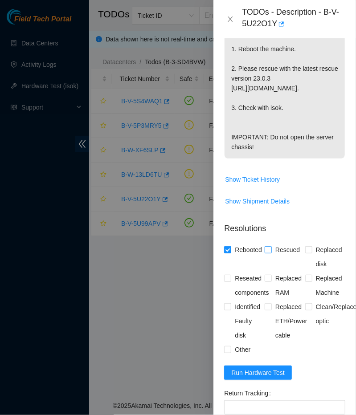
click at [270, 253] on input "Rescued" at bounding box center [268, 249] width 6 height 6
checkbox input "true"
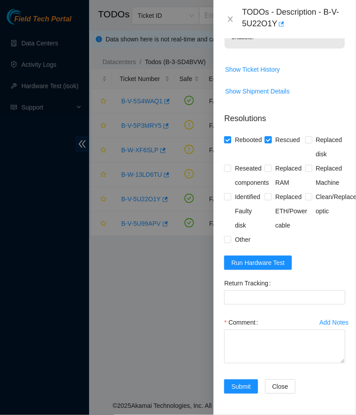
scroll to position [406, 0]
click at [250, 364] on textarea "Comment" at bounding box center [284, 347] width 121 height 34
type textarea "C"
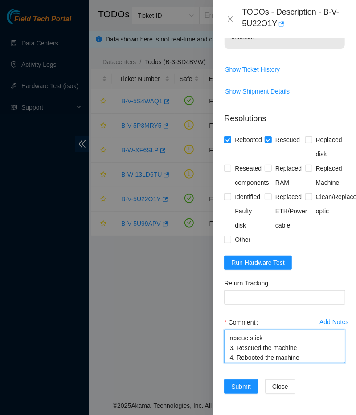
scroll to position [37, 0]
click at [310, 364] on textarea "1. Contacted NOCC asking if Safe to work 2. Restarted the machine and insert th…" at bounding box center [284, 347] width 121 height 34
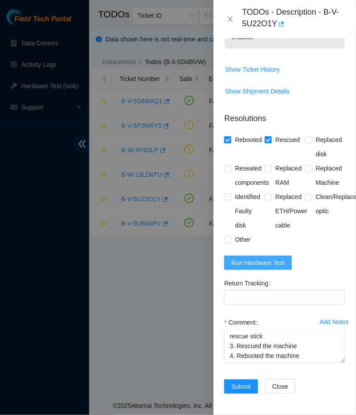
click at [255, 268] on span "Run Hardware Test" at bounding box center [257, 263] width 53 height 10
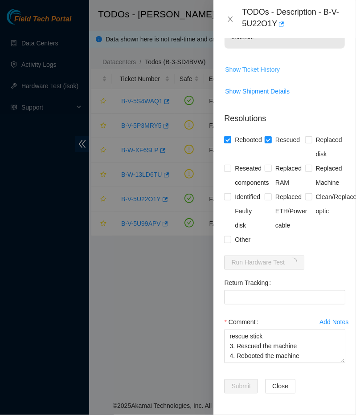
click at [245, 74] on span "Show Ticket History" at bounding box center [252, 70] width 55 height 10
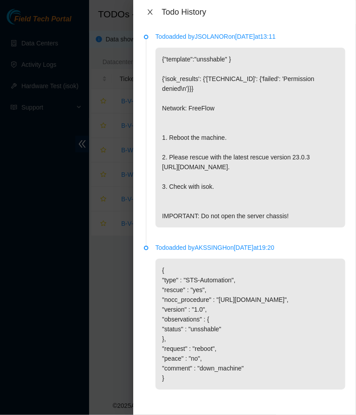
click at [151, 11] on icon "close" at bounding box center [150, 11] width 7 height 7
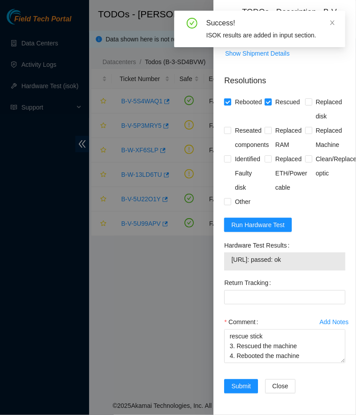
scroll to position [454, 0]
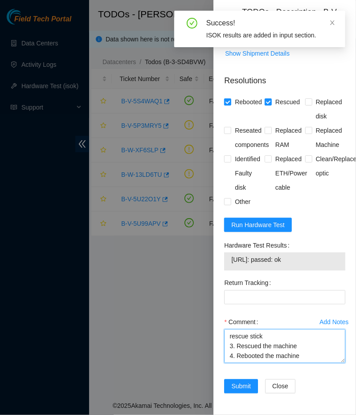
click at [303, 364] on textarea "1. Contacted NOCC asking if Safe to work 2. Restarted the machine and insert th…" at bounding box center [284, 347] width 121 height 34
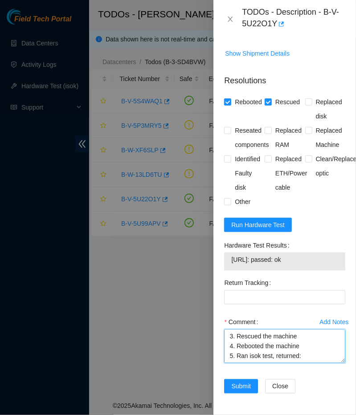
scroll to position [49, 0]
type textarea "1. Contacted NOCC asking if Safe to work 2. Restarted the machine and insert th…"
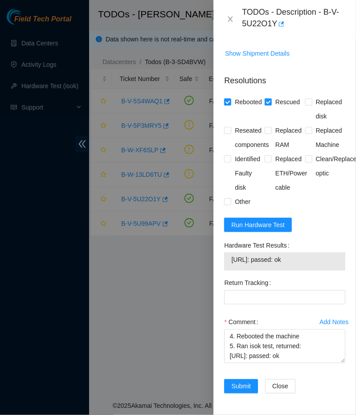
click at [258, 265] on span "[URL]: passed: ok" at bounding box center [284, 260] width 107 height 10
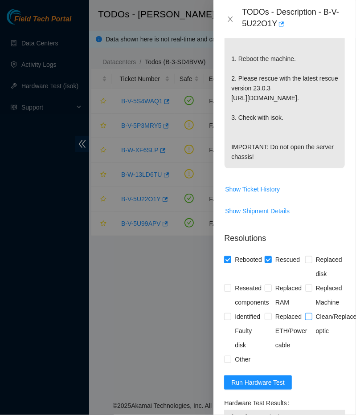
scroll to position [471, 0]
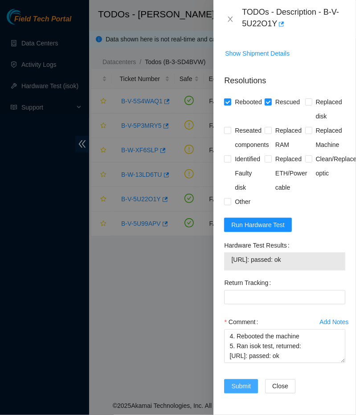
click at [237, 384] on span "Submit" at bounding box center [241, 387] width 20 height 10
click at [262, 30] on div "TODOs - Description - B-V-5U22O1Y" at bounding box center [293, 19] width 103 height 24
click at [262, 27] on div "TODOs - Description - B-V-5U22O1Y" at bounding box center [293, 19] width 103 height 24
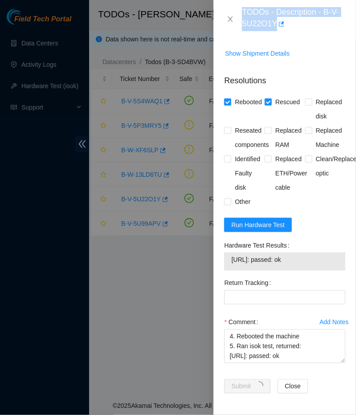
click at [262, 27] on div "TODOs - Description - B-V-5U22O1Y" at bounding box center [293, 19] width 103 height 24
copy div "TODOs - Description - B-V-5U22O1Y"
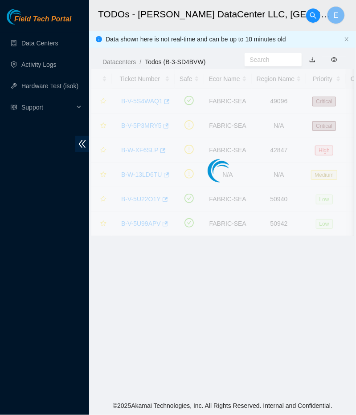
scroll to position [152, 0]
